Goal: Find specific page/section: Find specific page/section

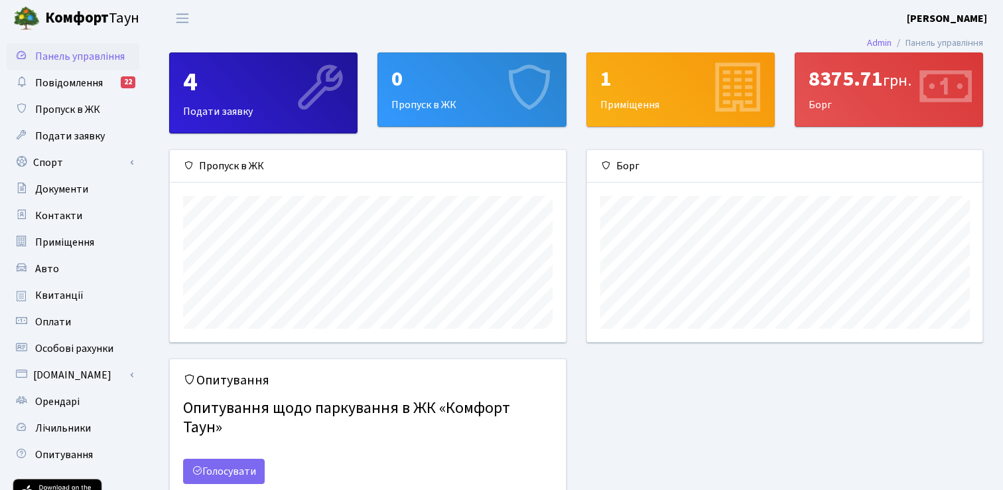
click at [627, 160] on div "Борг" at bounding box center [785, 166] width 396 height 33
click at [602, 161] on icon at bounding box center [605, 165] width 11 height 11
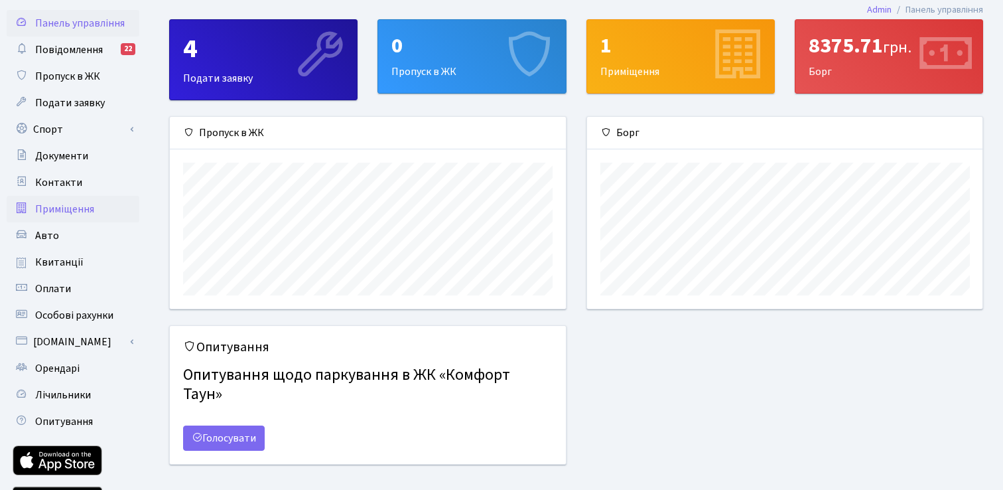
scroll to position [37, 0]
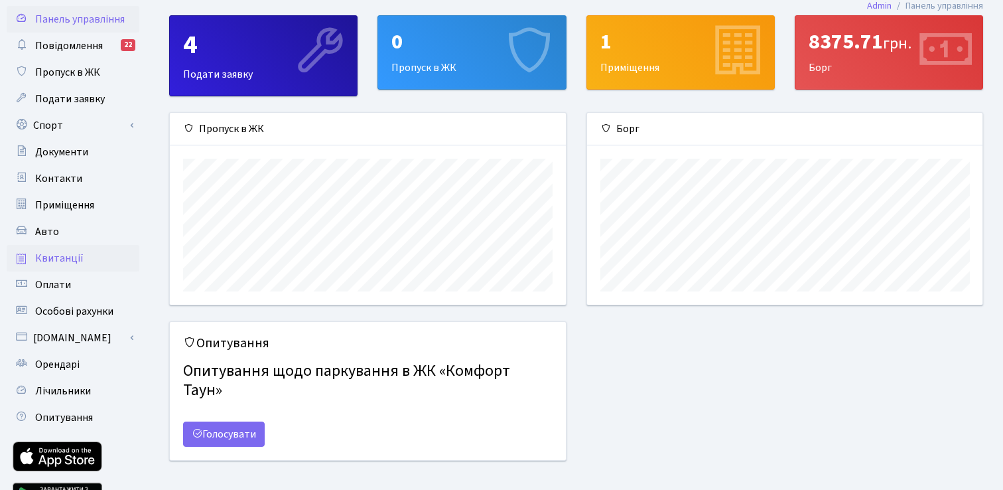
click at [57, 261] on span "Квитанції" at bounding box center [59, 258] width 48 height 15
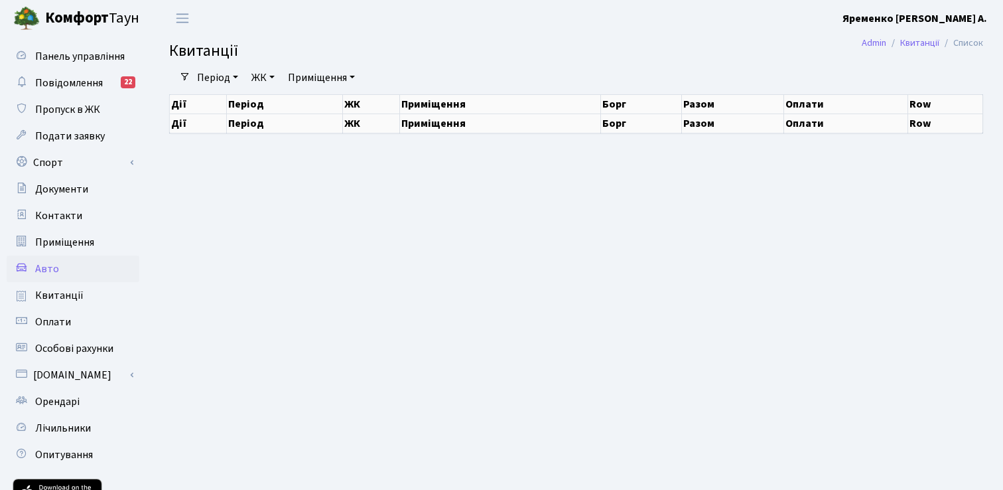
select select "25"
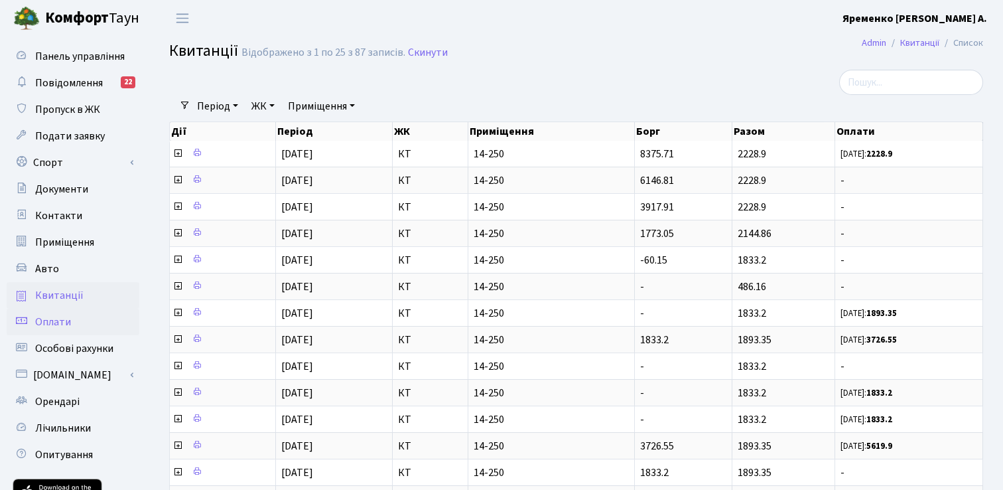
click at [62, 322] on span "Оплати" at bounding box center [53, 321] width 36 height 15
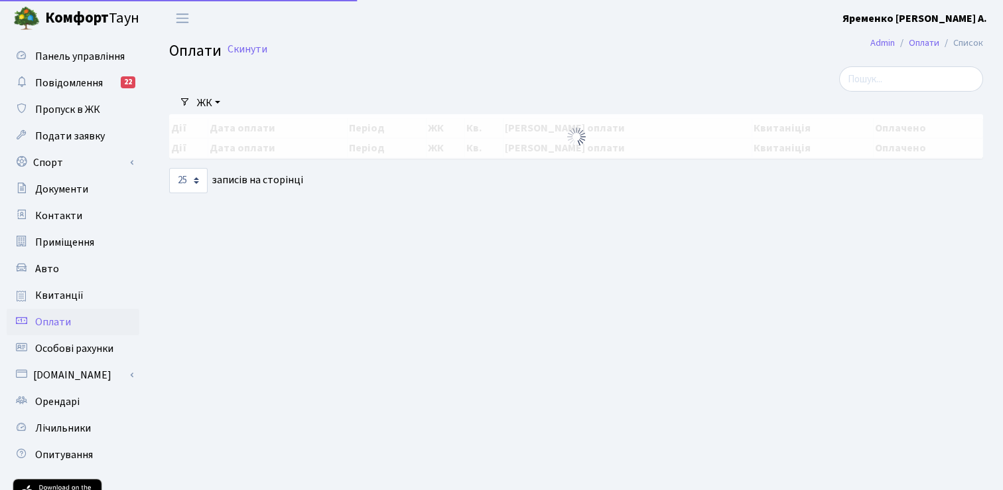
select select "25"
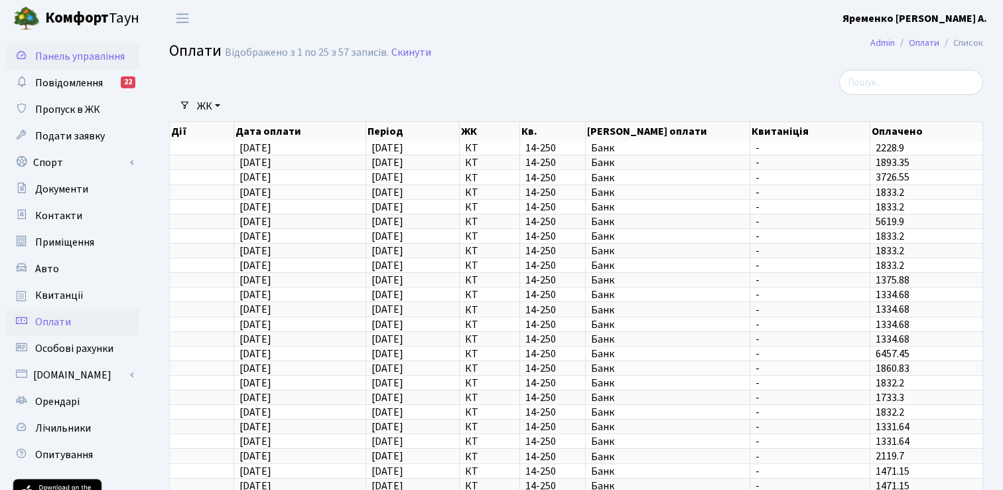
click at [76, 54] on span "Панель управління" at bounding box center [80, 56] width 90 height 15
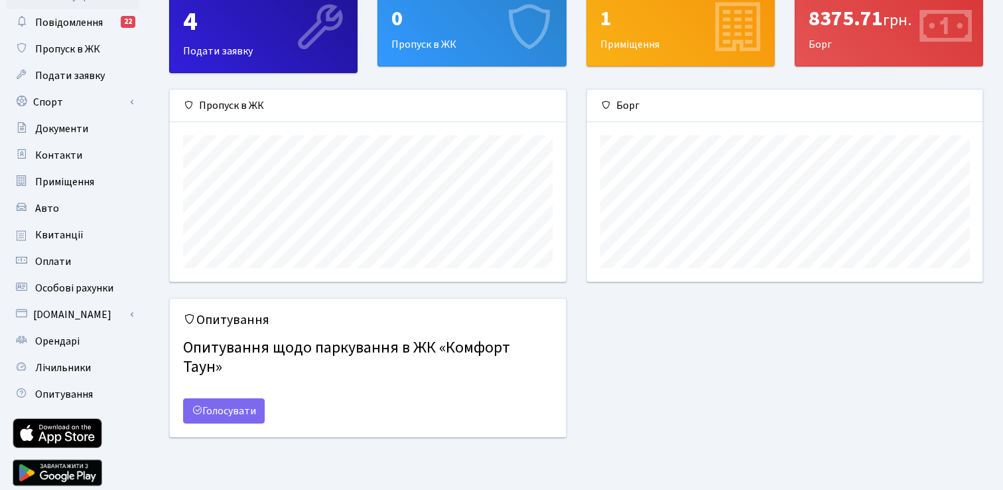
scroll to position [107, 0]
